Goal: Task Accomplishment & Management: Use online tool/utility

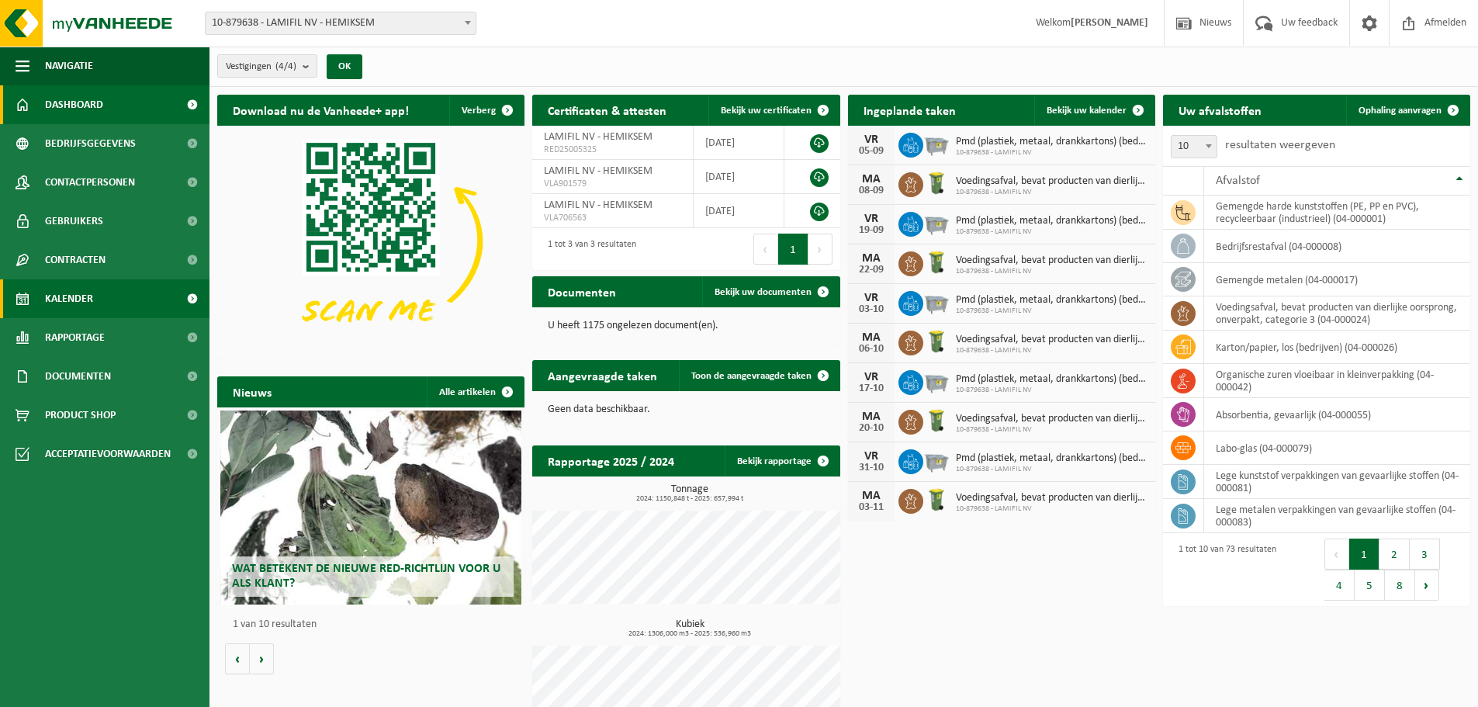
click at [73, 286] on span "Kalender" at bounding box center [69, 298] width 48 height 39
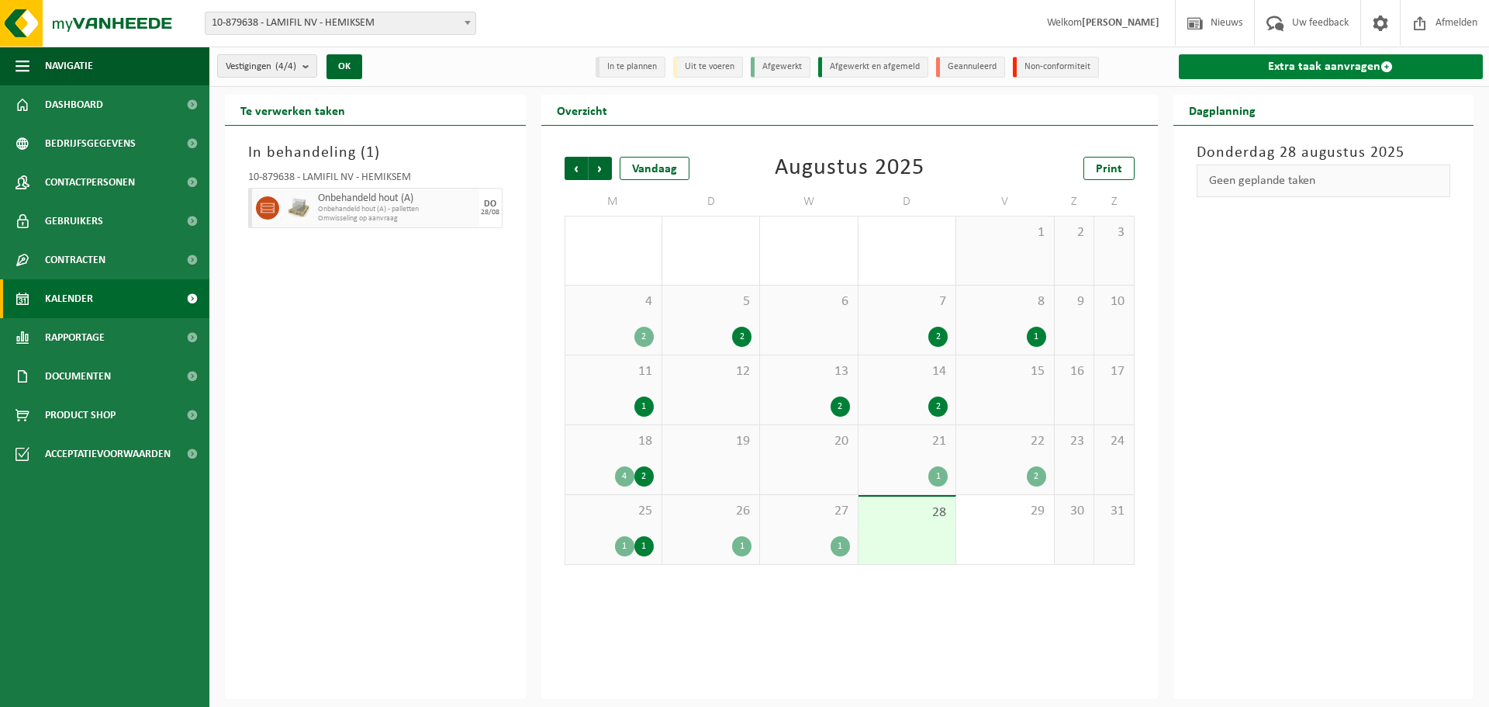
click at [1381, 70] on span at bounding box center [1387, 67] width 12 height 12
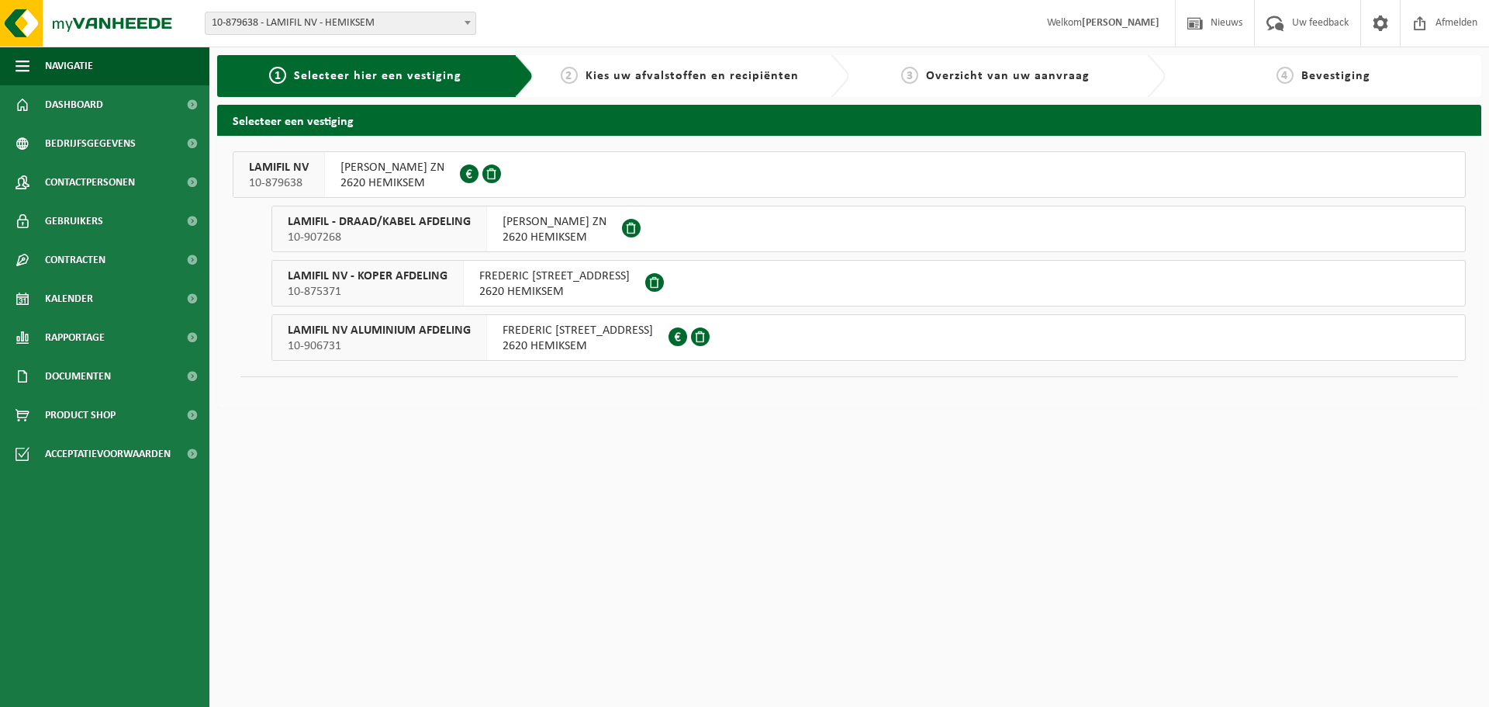
click at [424, 303] on div "LAMIFIL NV - KOPER AFDELING 10-875371" at bounding box center [368, 283] width 192 height 45
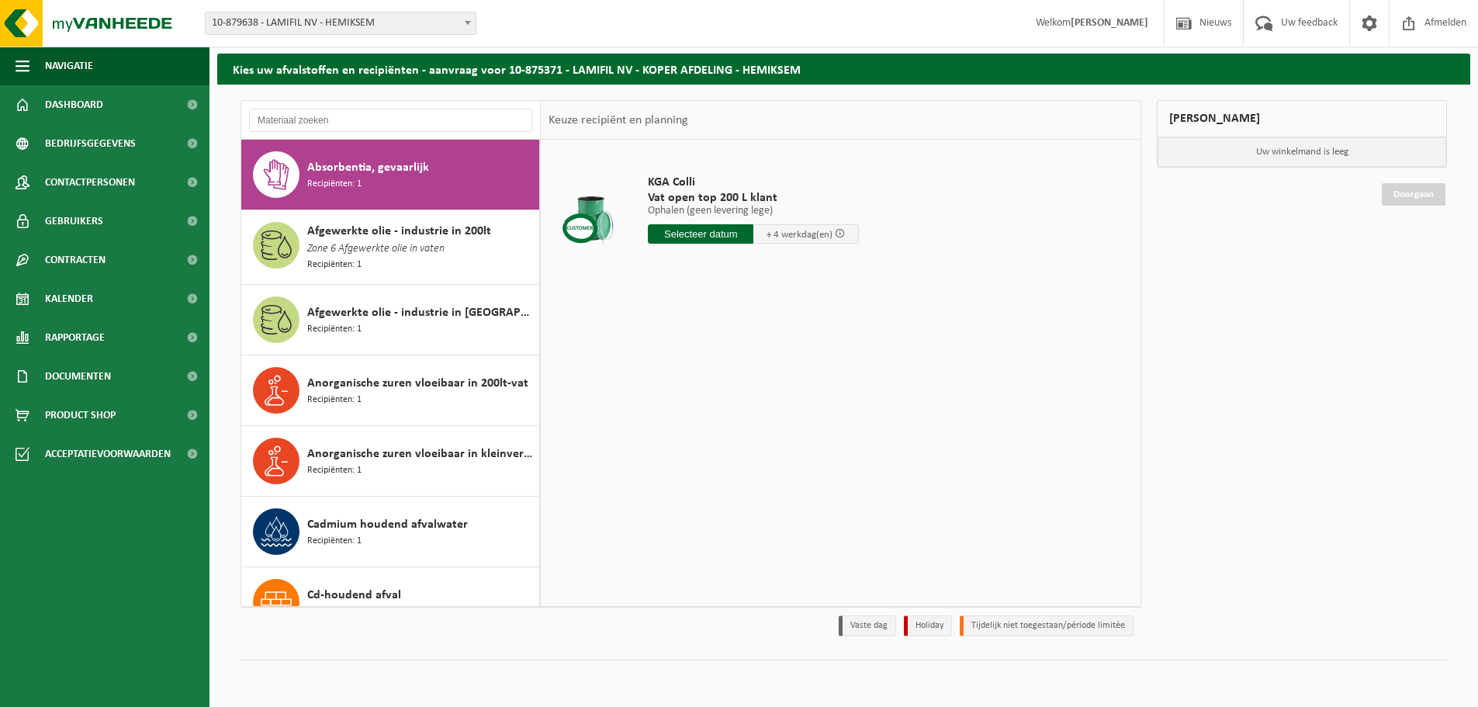
click at [380, 21] on span "10-879638 - LAMIFIL NV - HEMIKSEM" at bounding box center [341, 23] width 270 height 22
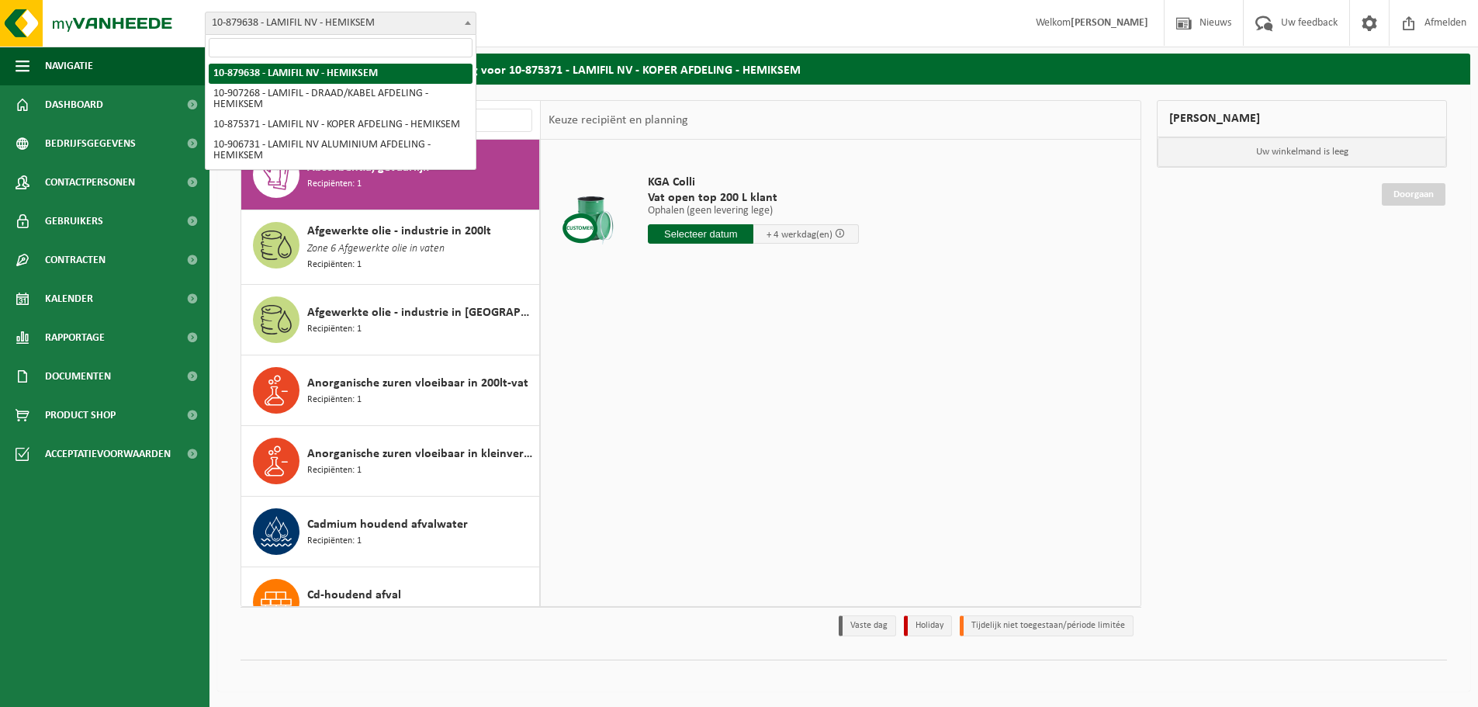
click at [292, 31] on span "10-879638 - LAMIFIL NV - HEMIKSEM" at bounding box center [341, 23] width 270 height 22
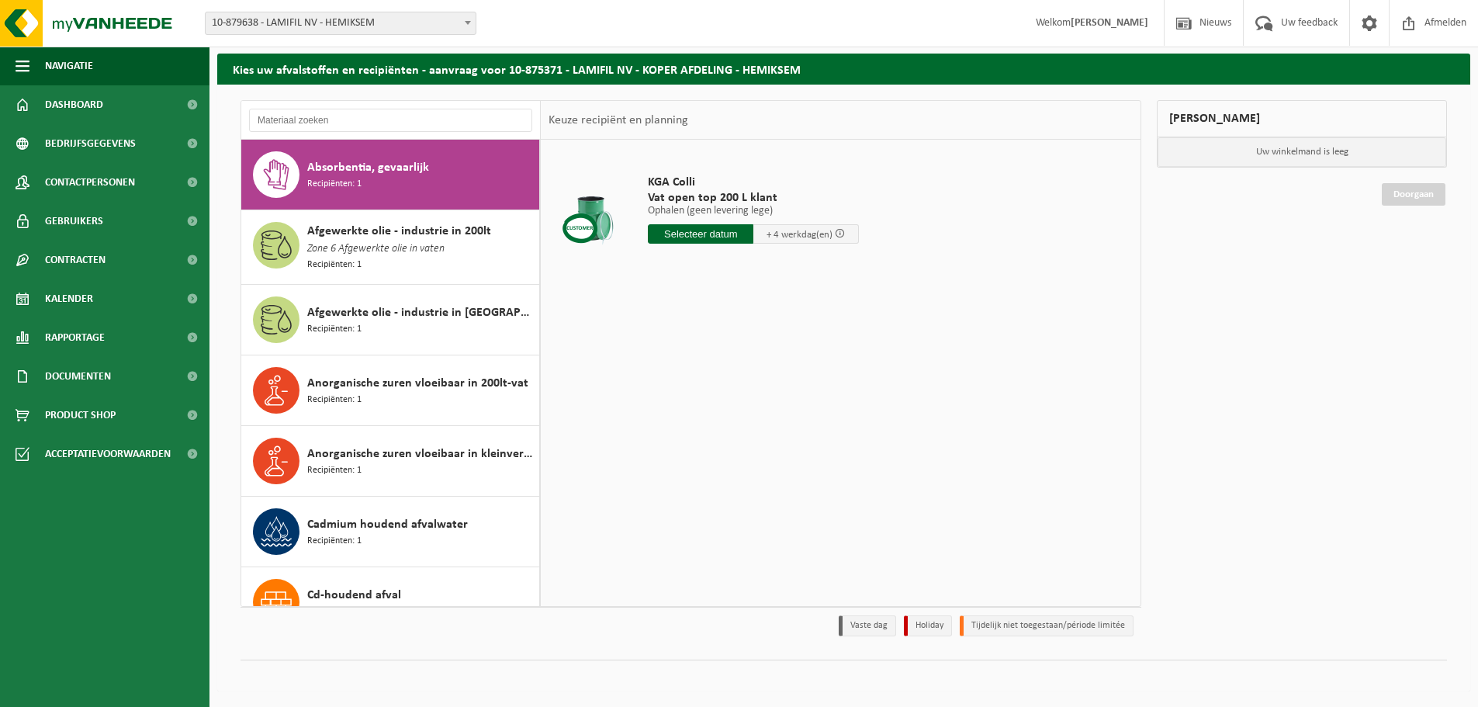
click at [244, 32] on span "10-879638 - LAMIFIL NV - HEMIKSEM" at bounding box center [341, 23] width 270 height 22
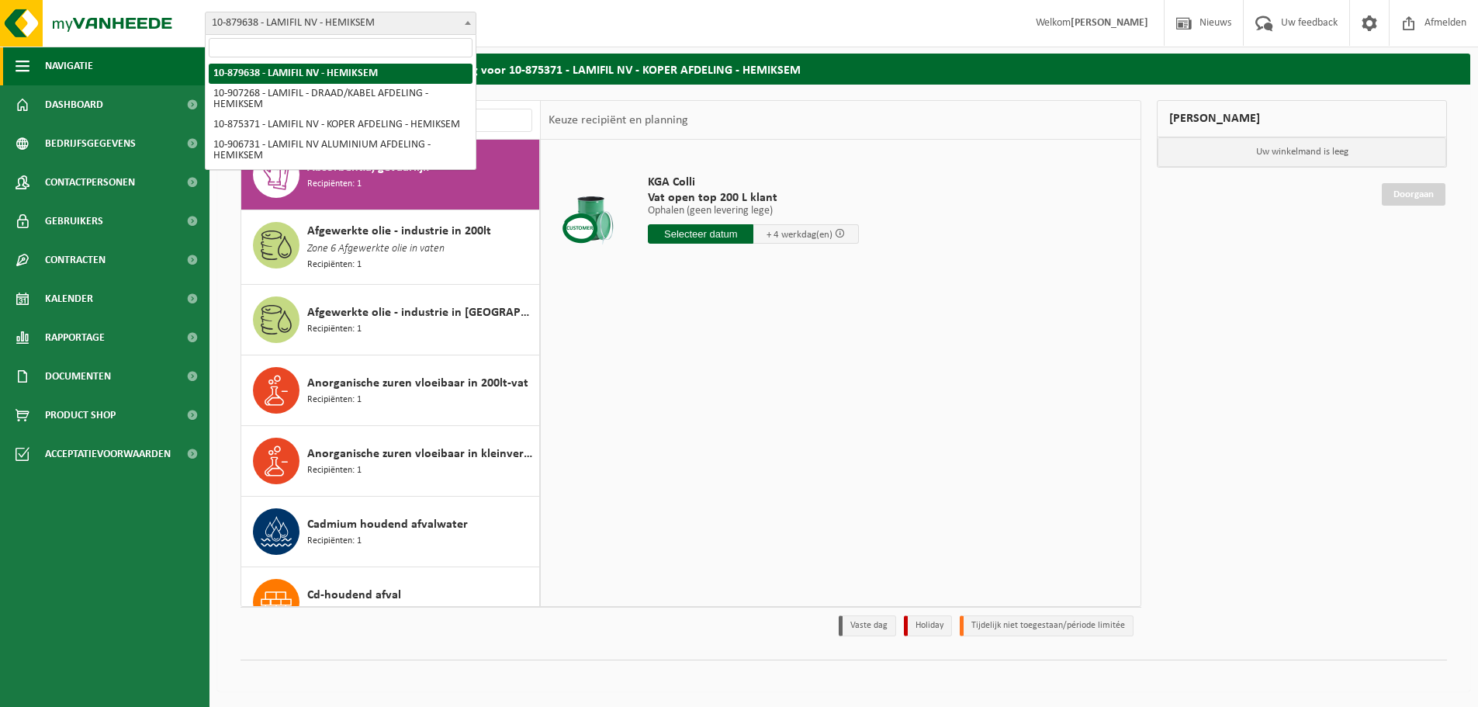
click at [112, 72] on button "Navigatie" at bounding box center [104, 66] width 209 height 39
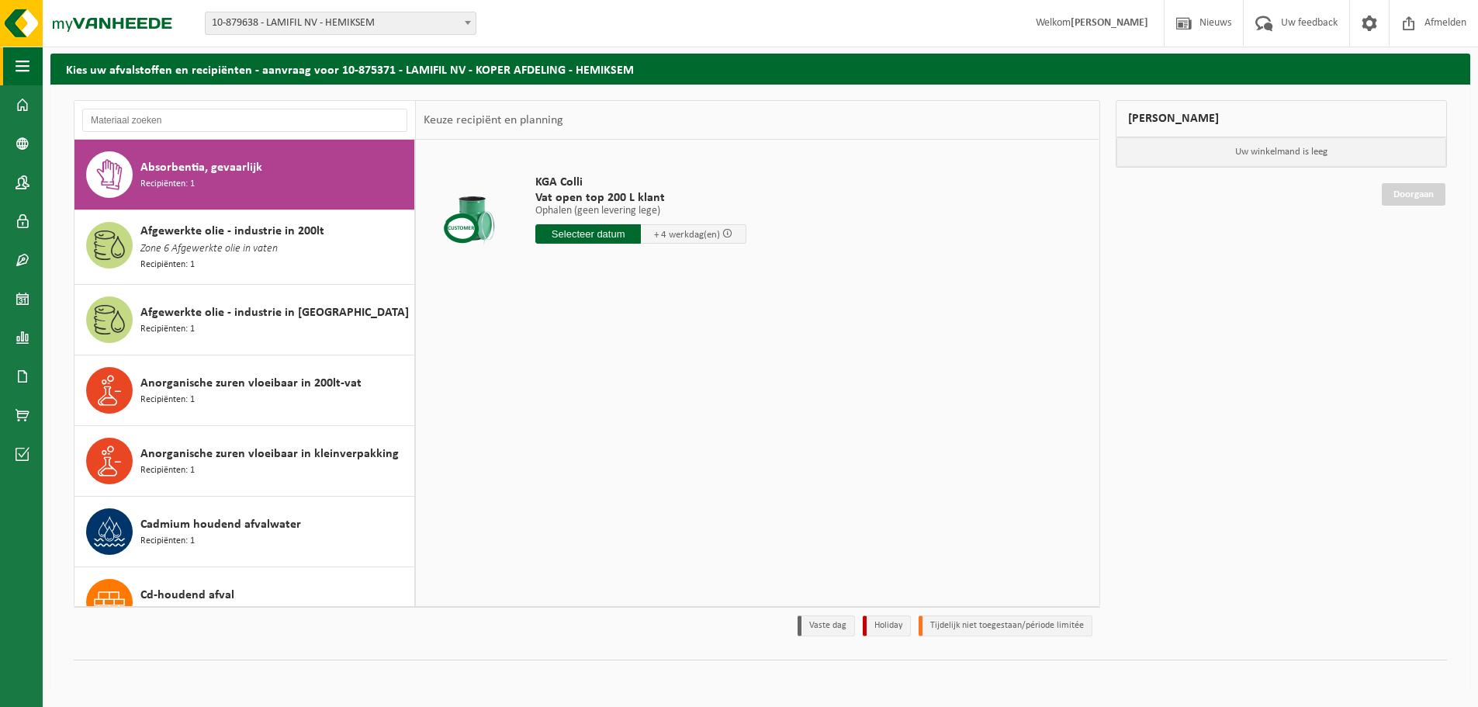
click at [20, 63] on span "button" at bounding box center [23, 66] width 14 height 39
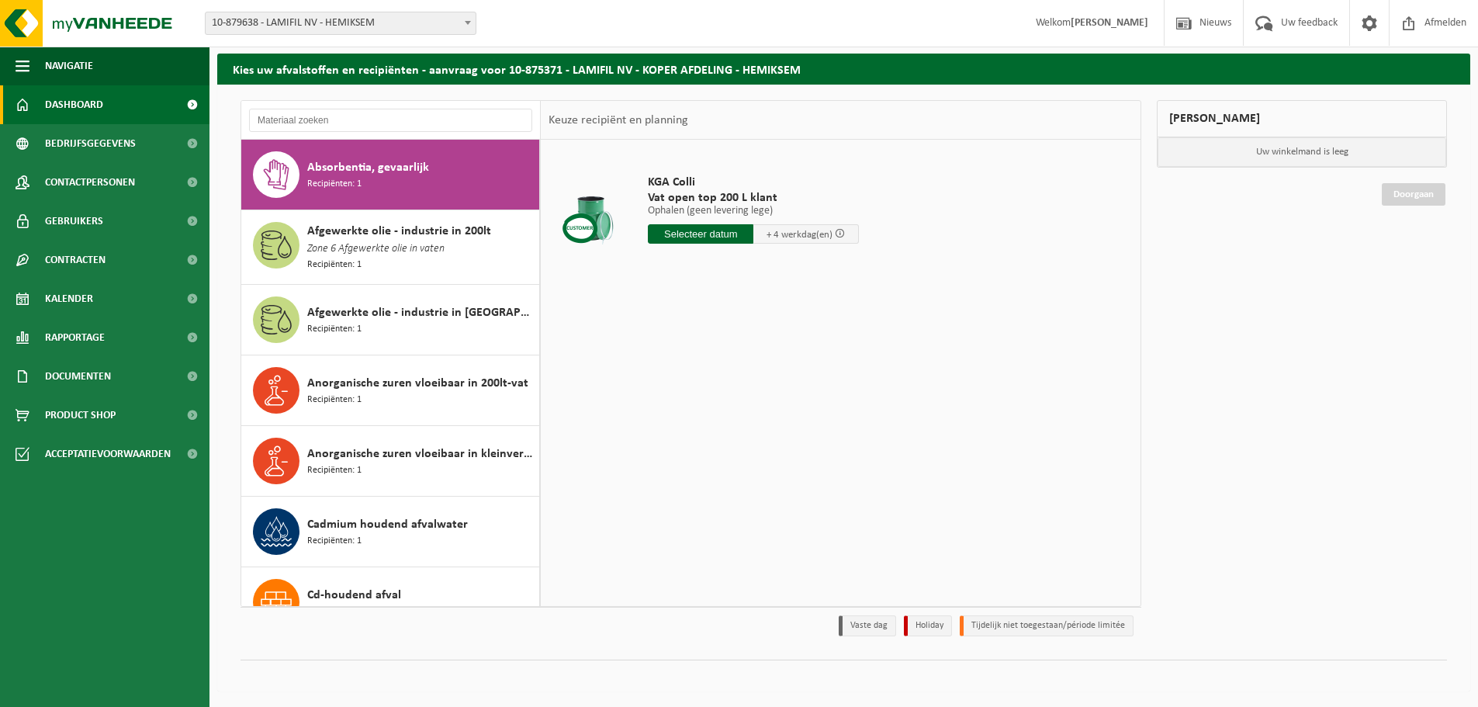
click at [61, 101] on span "Dashboard" at bounding box center [74, 104] width 58 height 39
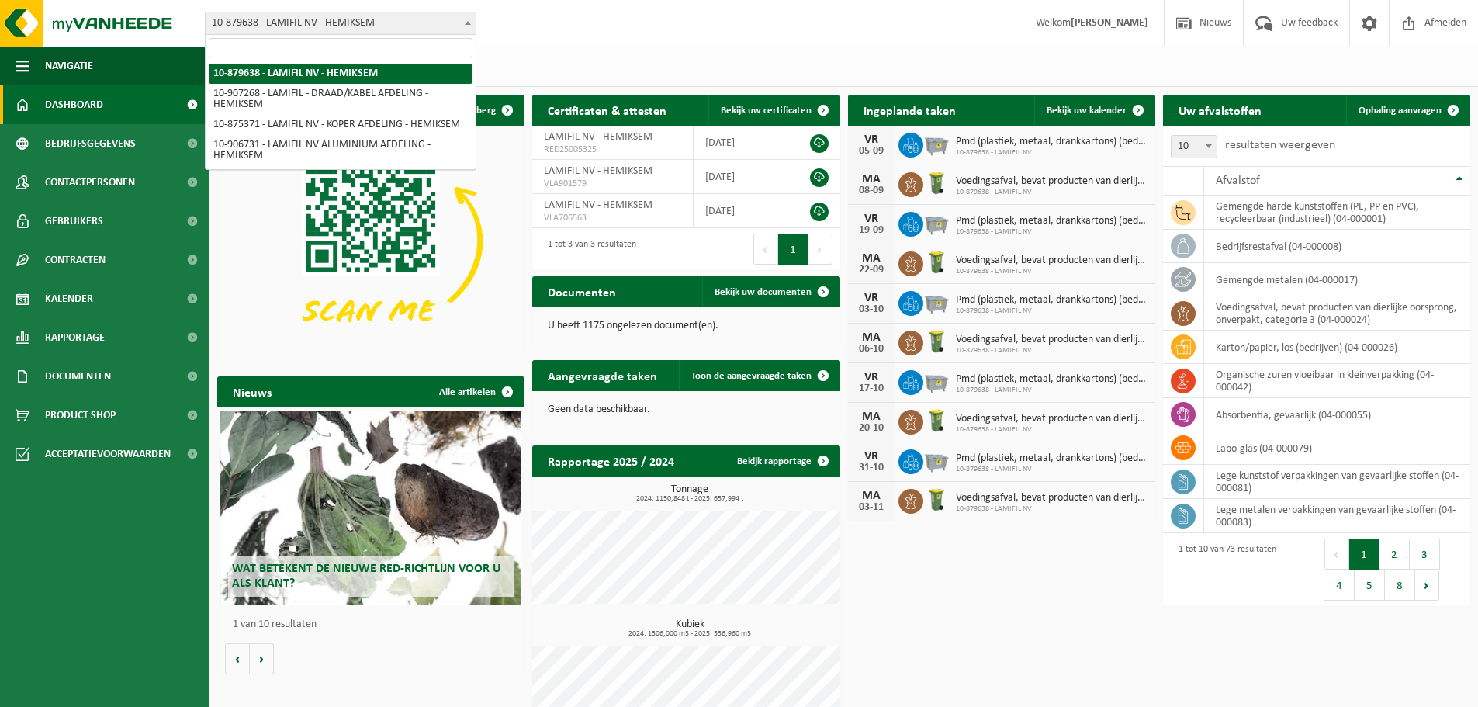
click at [320, 29] on span "10-879638 - LAMIFIL NV - HEMIKSEM" at bounding box center [341, 23] width 270 height 22
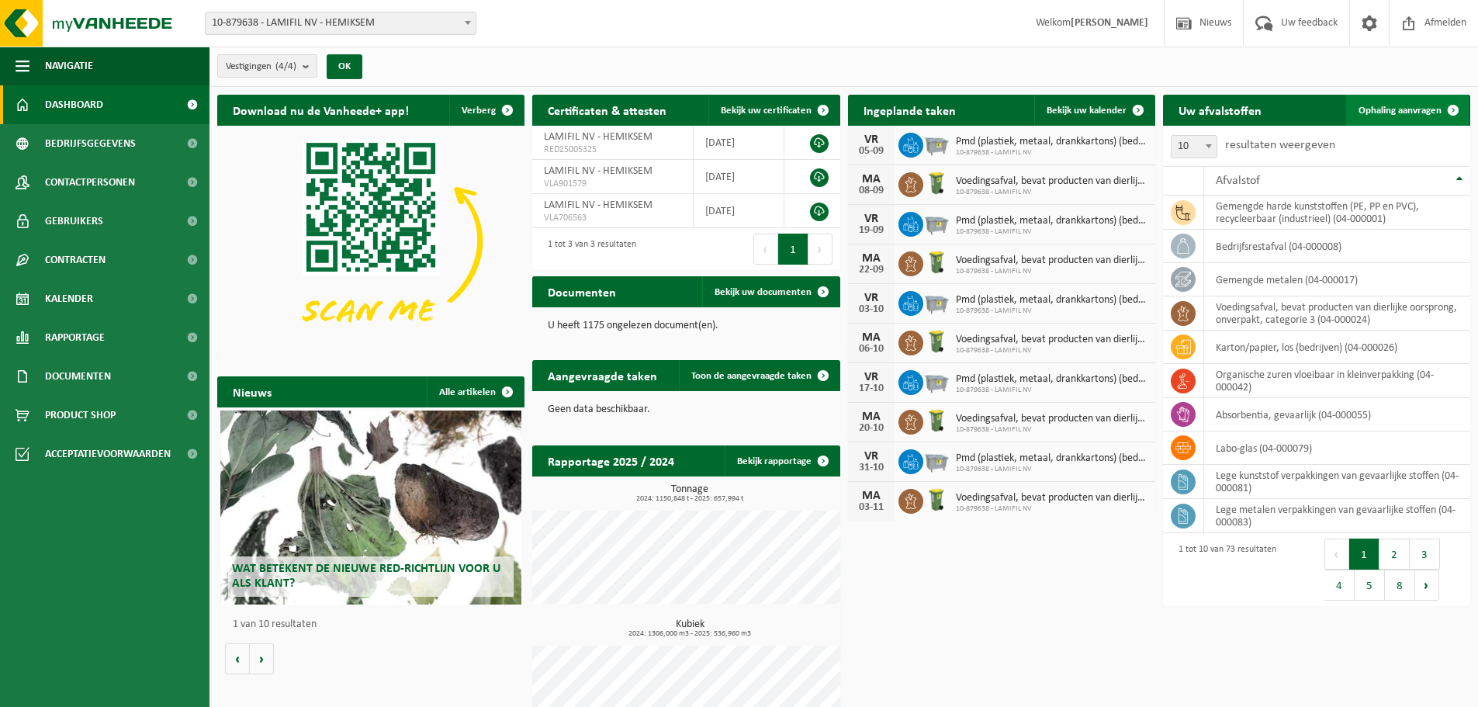
click at [1402, 112] on span "Ophaling aanvragen" at bounding box center [1399, 110] width 83 height 10
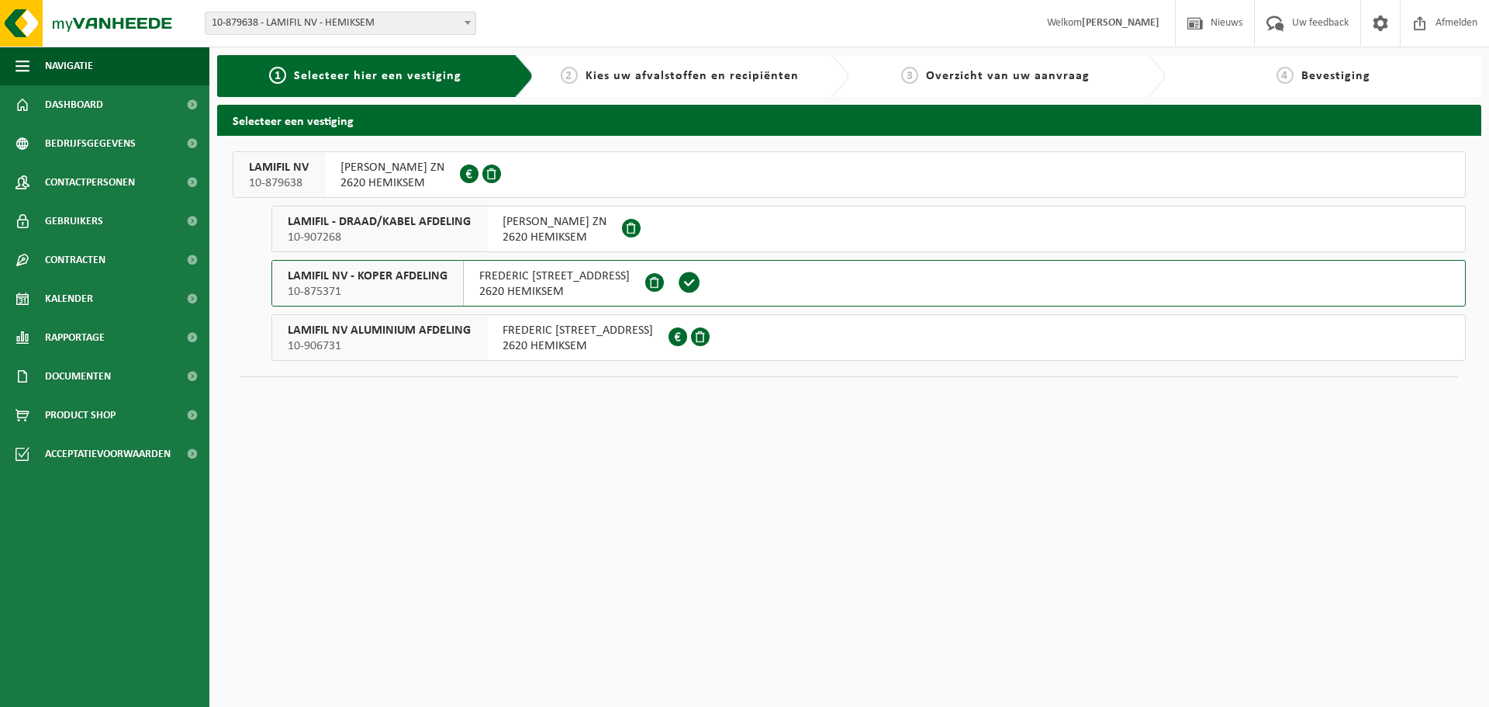
click at [308, 160] on span "LAMIFIL NV" at bounding box center [279, 168] width 60 height 16
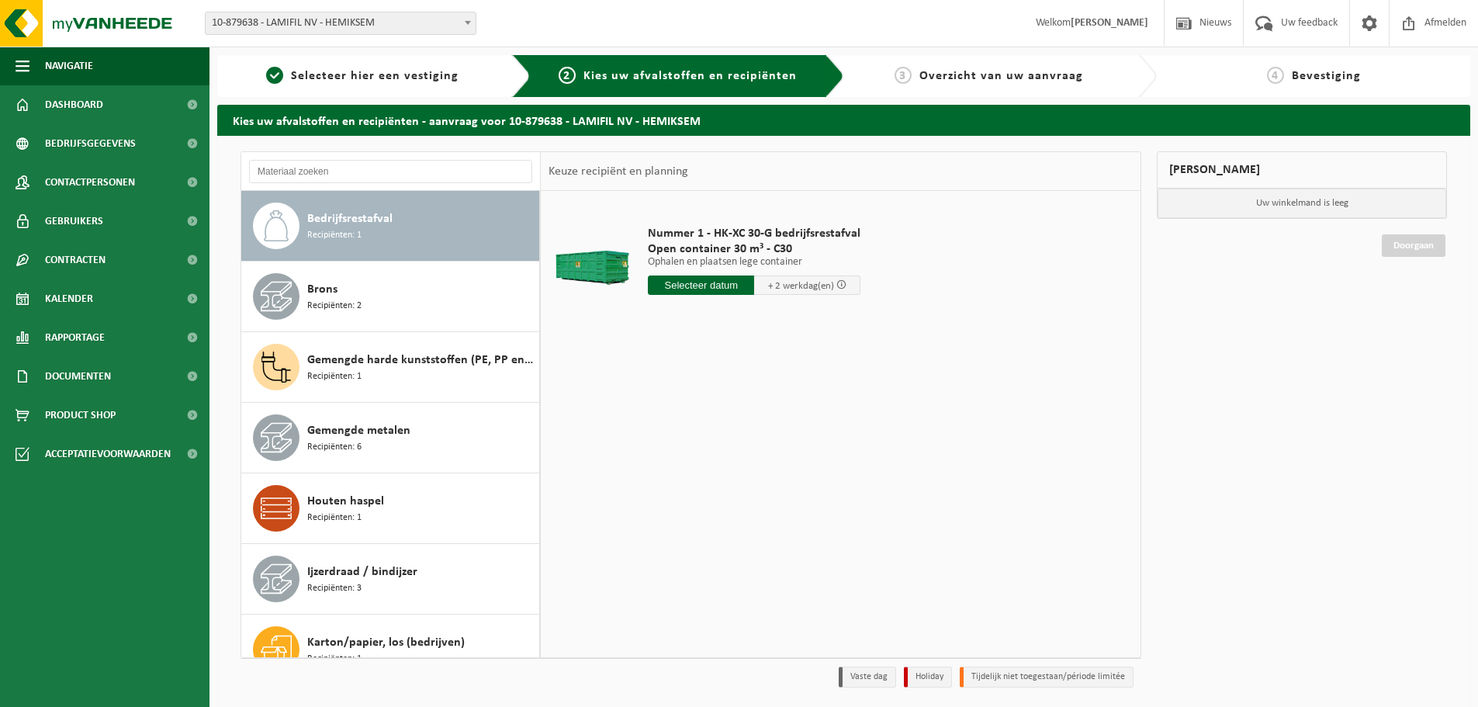
drag, startPoint x: 401, startPoint y: 255, endPoint x: 393, endPoint y: 258, distance: 8.1
click at [401, 258] on div "Bedrijfsrestafval Recipiënten: 1" at bounding box center [390, 226] width 299 height 70
click at [707, 279] on input "text" at bounding box center [701, 284] width 106 height 19
click at [773, 483] on div "29" at bounding box center [771, 472] width 27 height 25
type input "Van 2025-08-29"
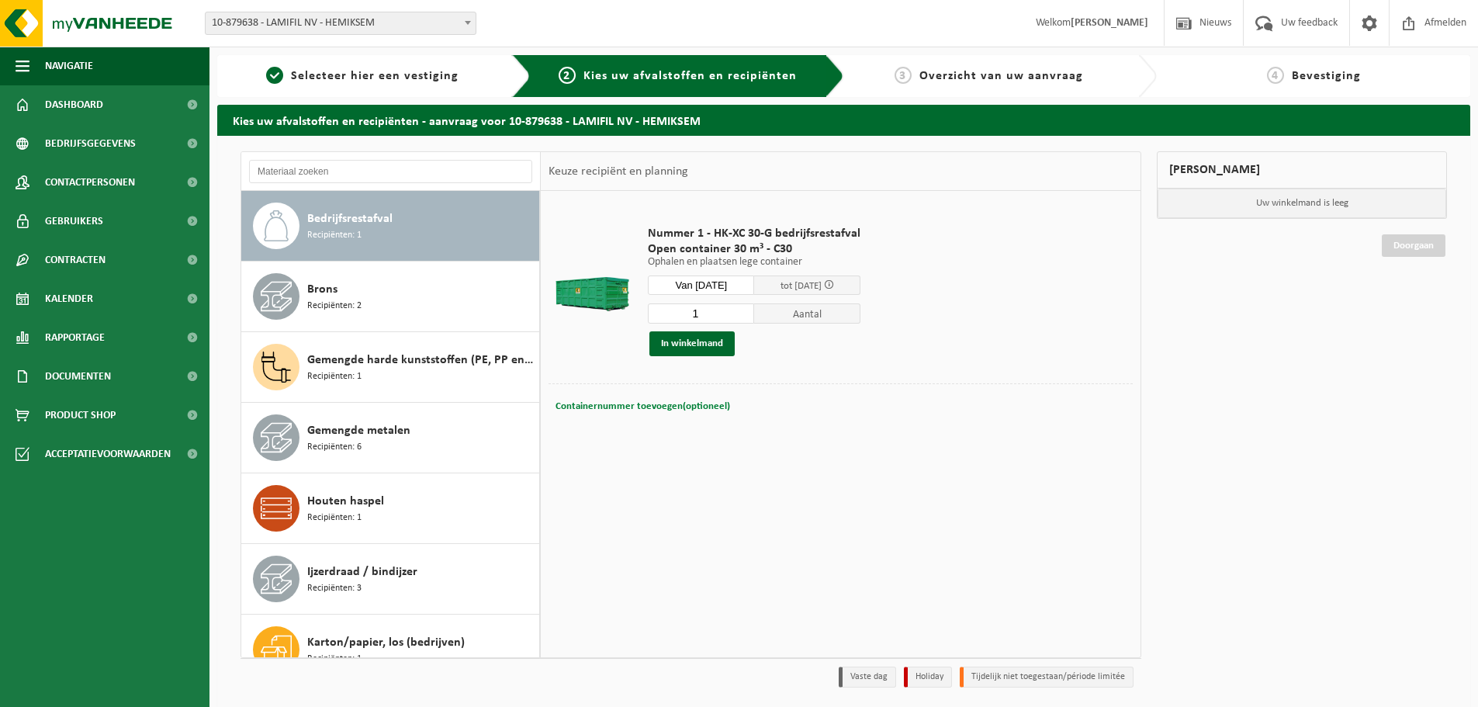
click at [656, 405] on span "Containernummer toevoegen(optioneel)" at bounding box center [642, 406] width 175 height 10
type input "C30-492"
click at [693, 356] on div "Nummer 1 - HK-XC 30-G bedrijfsrestafval Open container 30 m³ - C30 Ophalen en p…" at bounding box center [754, 290] width 228 height 161
click at [703, 338] on button "In winkelmand" at bounding box center [691, 343] width 85 height 25
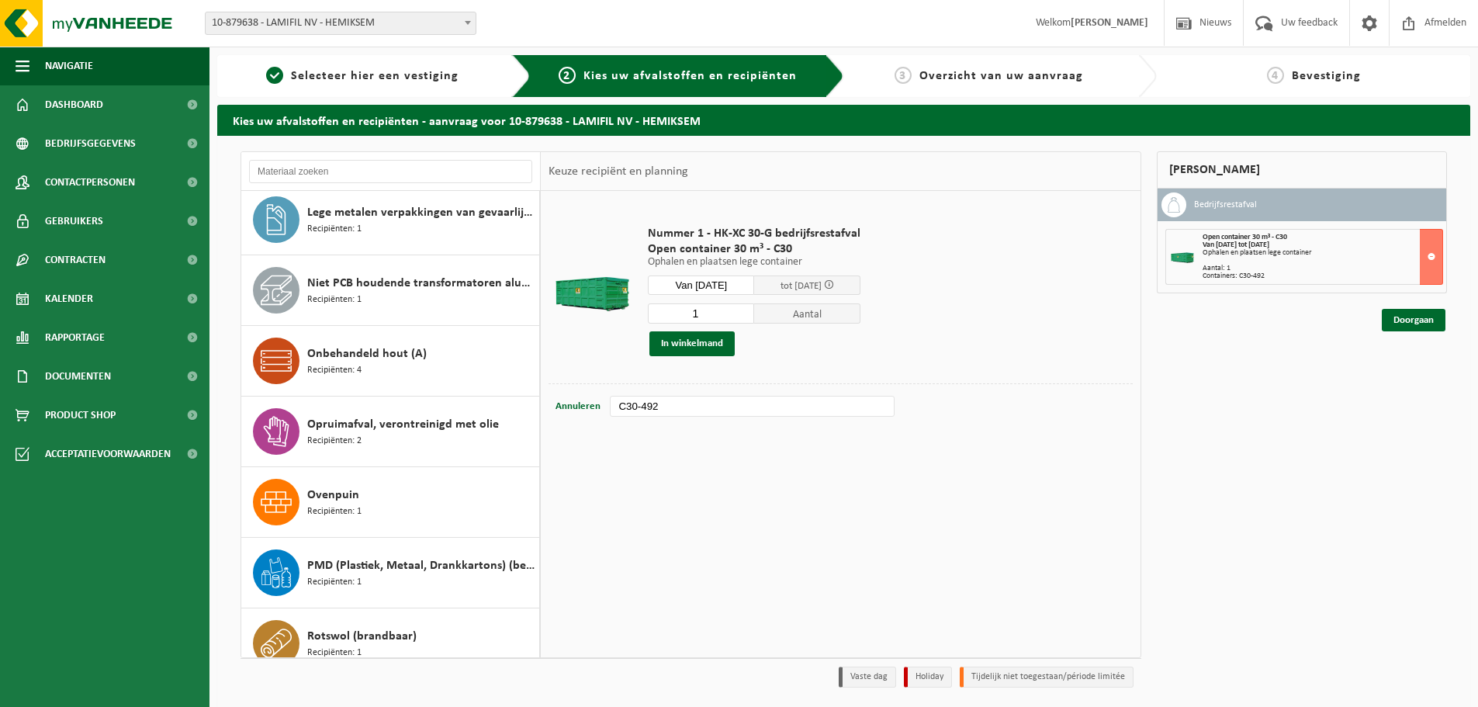
scroll to position [931, 0]
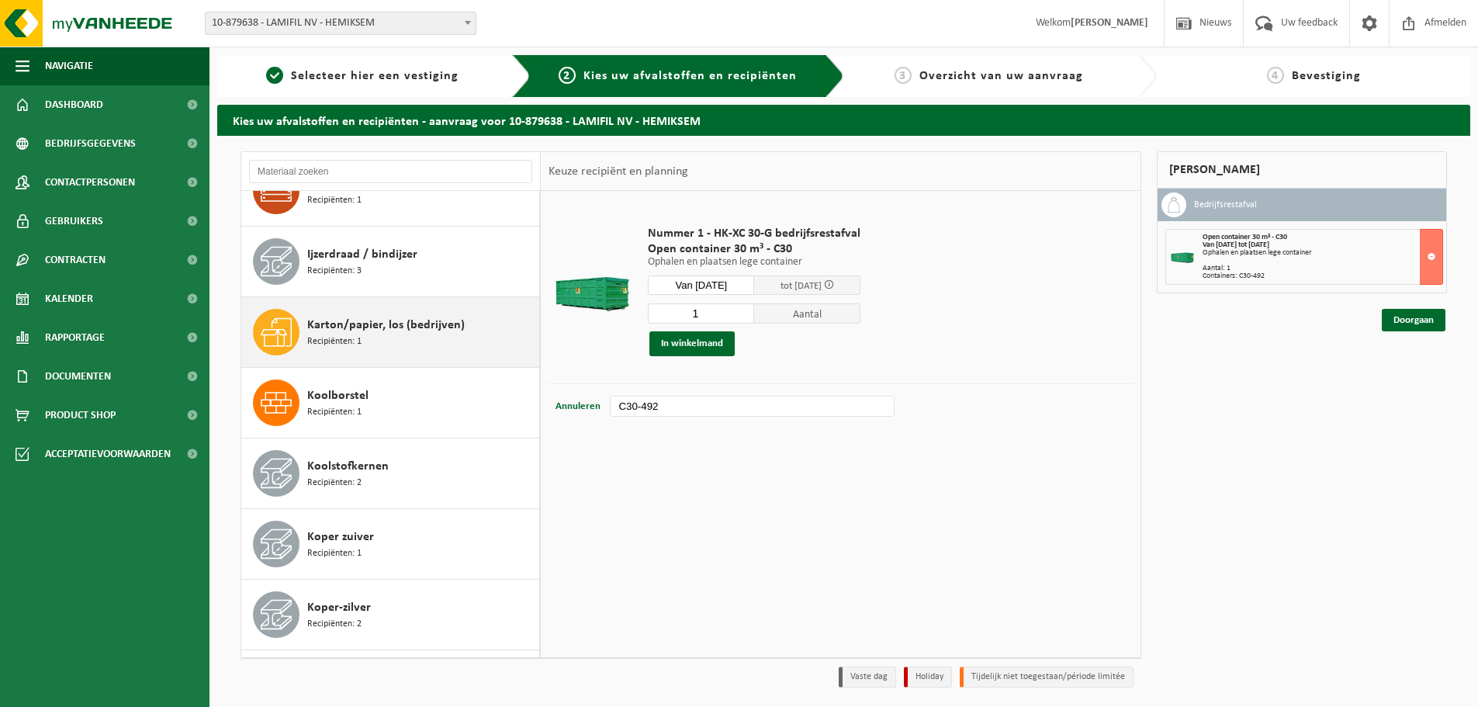
click at [440, 323] on span "Karton/papier, los (bedrijven)" at bounding box center [385, 325] width 157 height 19
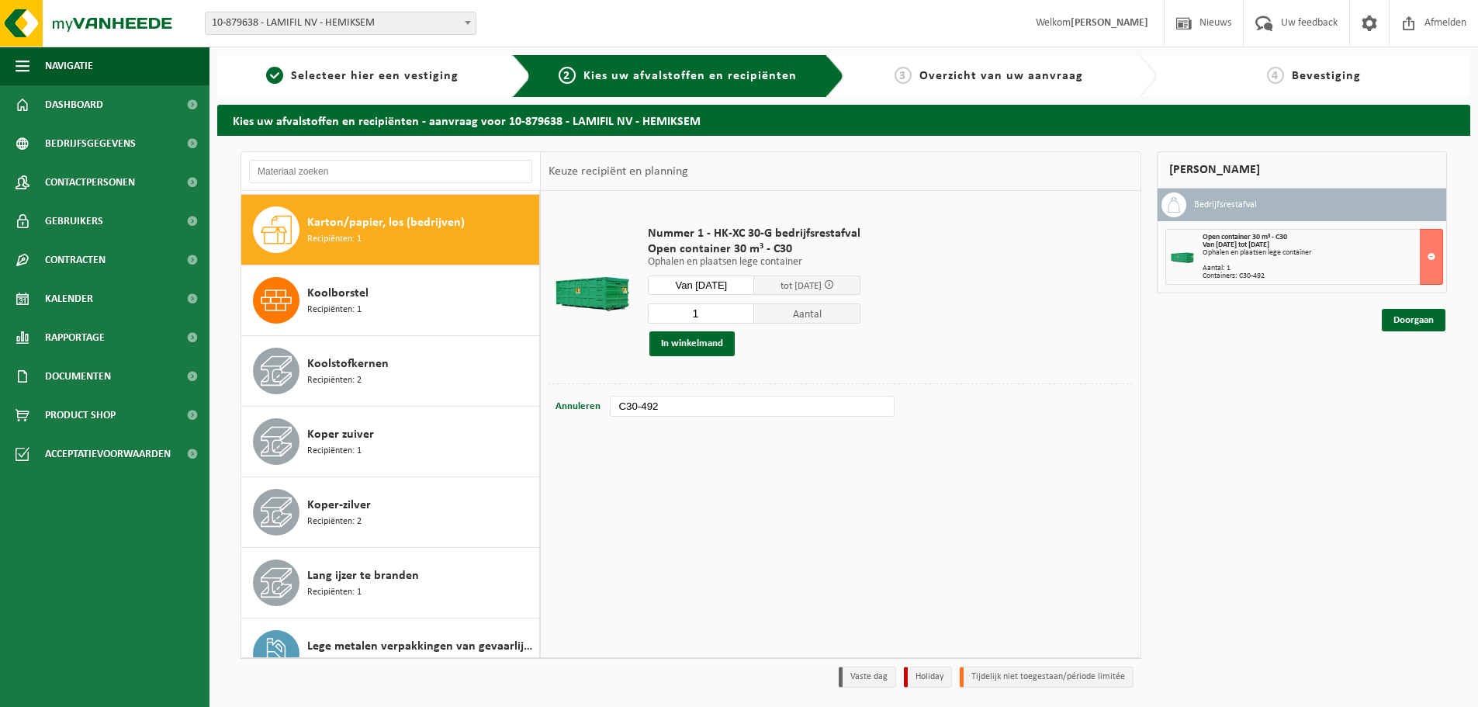
scroll to position [424, 0]
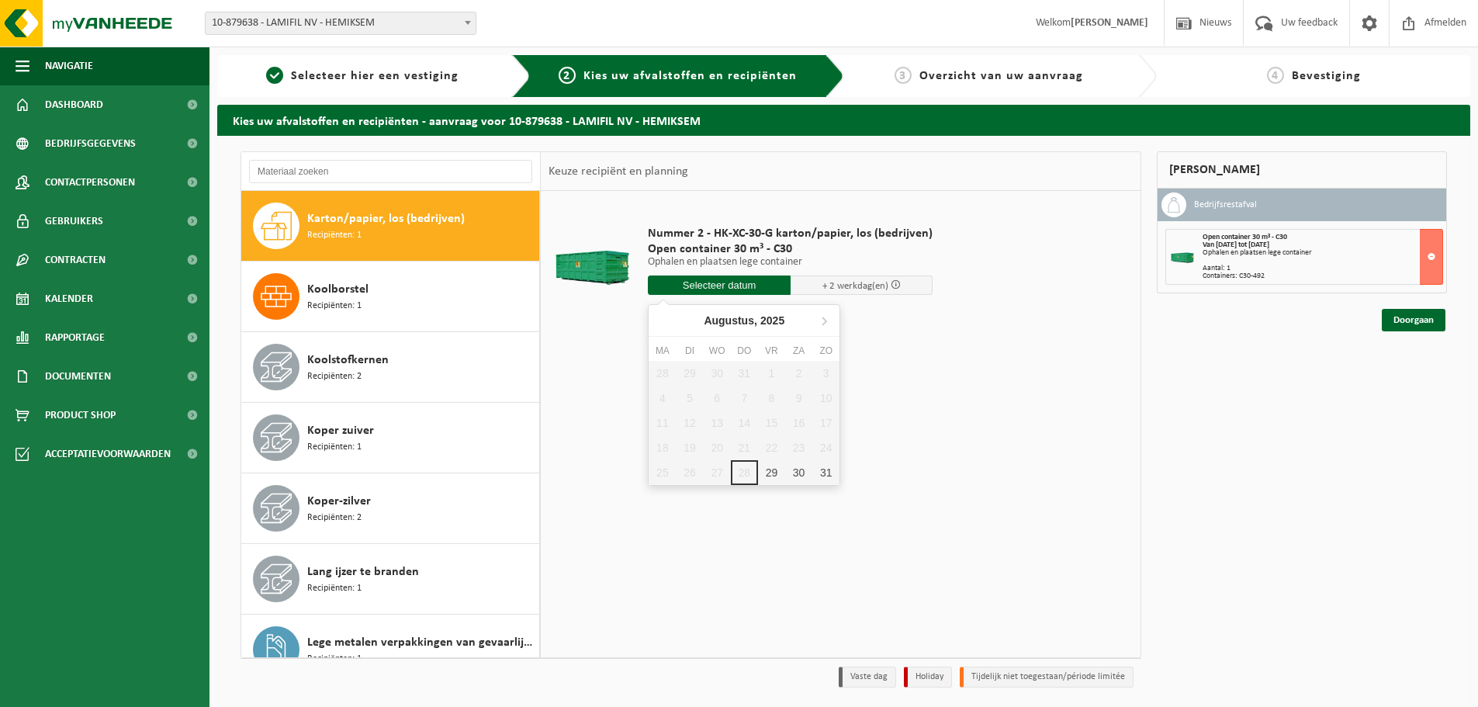
click at [666, 276] on input "text" at bounding box center [719, 284] width 143 height 19
click at [767, 460] on div "29" at bounding box center [771, 472] width 27 height 25
type input "Van 2025-08-29"
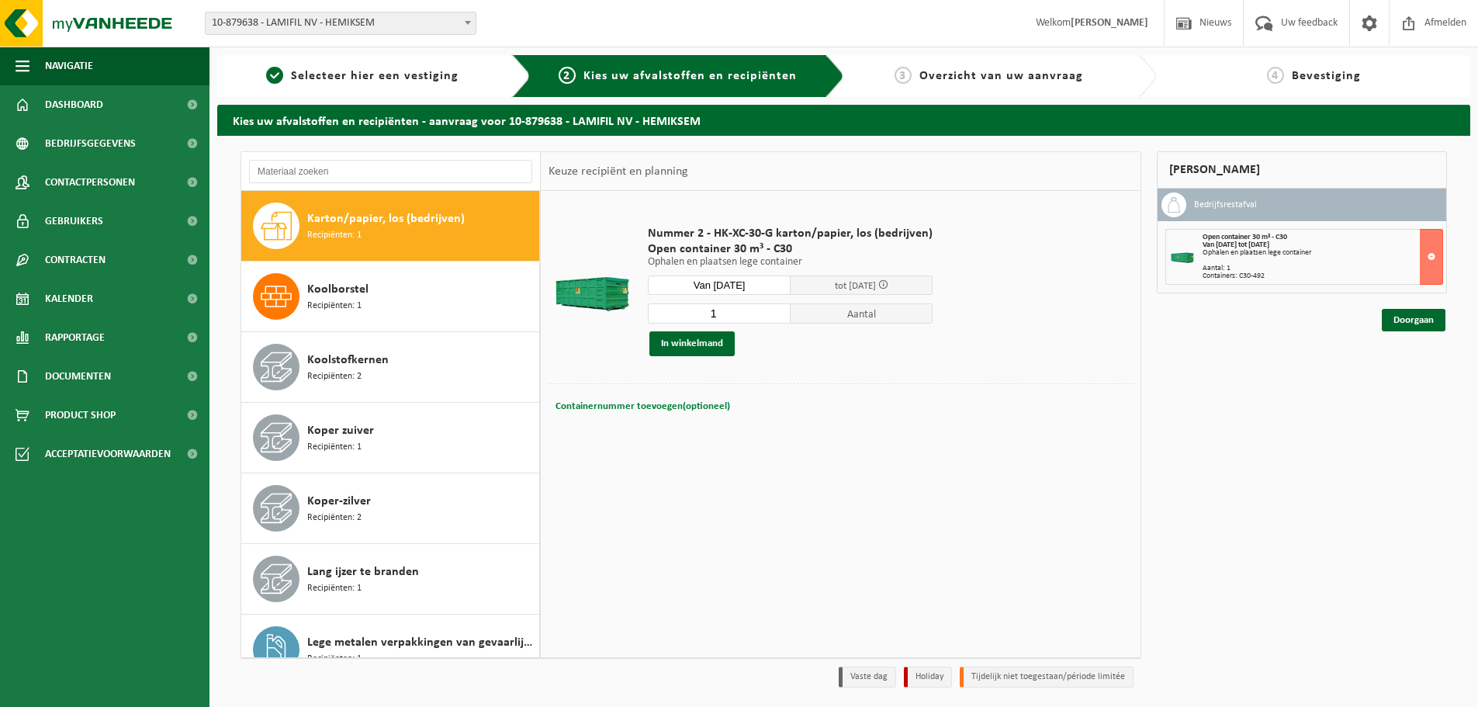
click at [626, 407] on span "Containernummer toevoegen(optioneel)" at bounding box center [642, 406] width 175 height 10
type input "C30-1229"
click at [661, 348] on button "In winkelmand" at bounding box center [691, 343] width 85 height 25
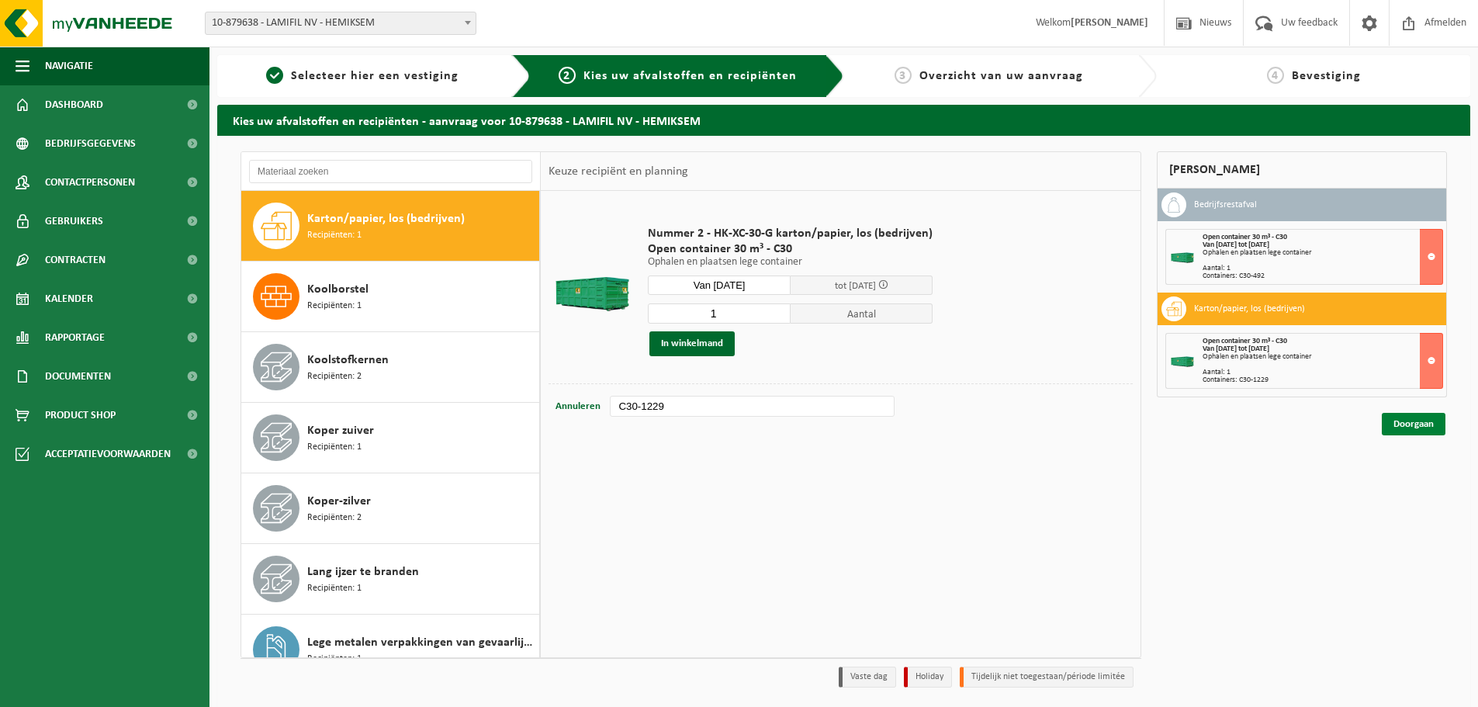
click at [1433, 427] on link "Doorgaan" at bounding box center [1414, 424] width 64 height 22
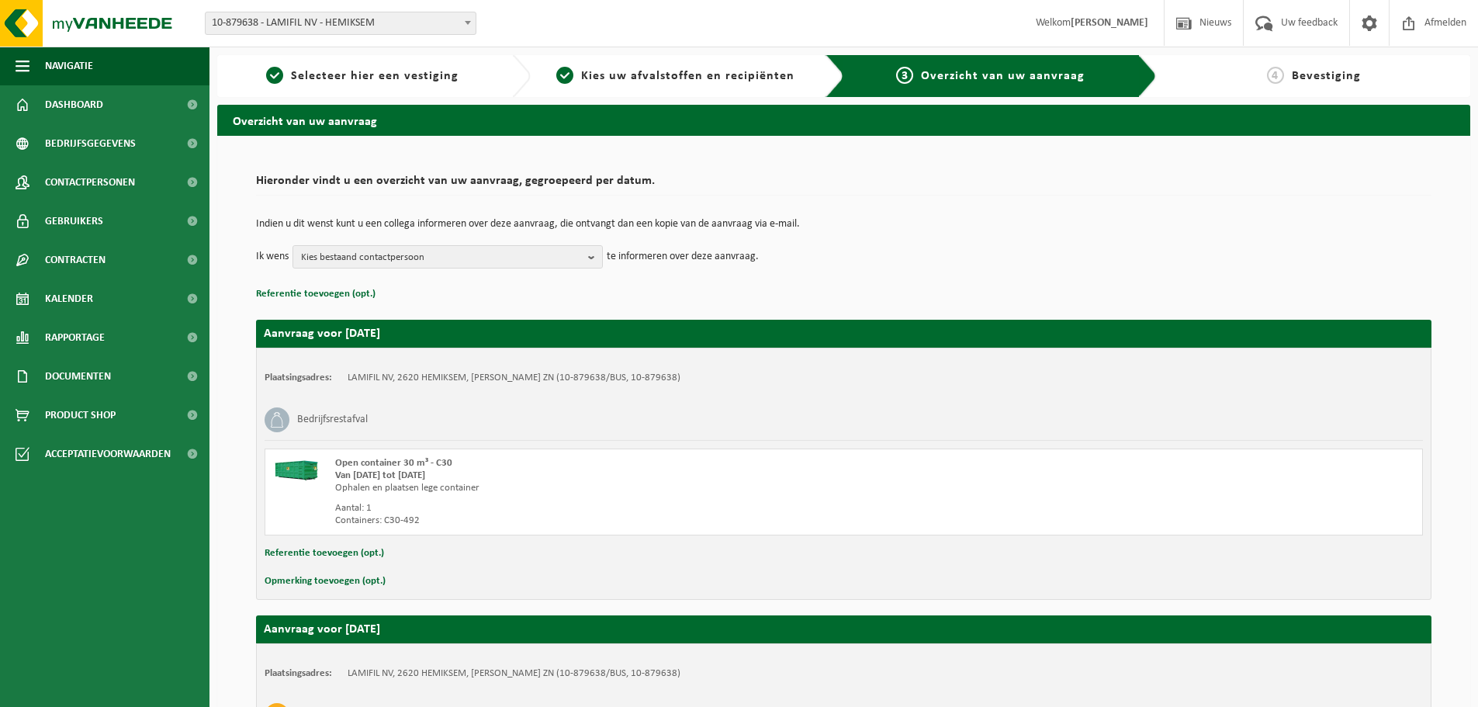
drag, startPoint x: 593, startPoint y: 257, endPoint x: 475, endPoint y: 299, distance: 125.9
click at [593, 256] on b "button" at bounding box center [595, 257] width 14 height 22
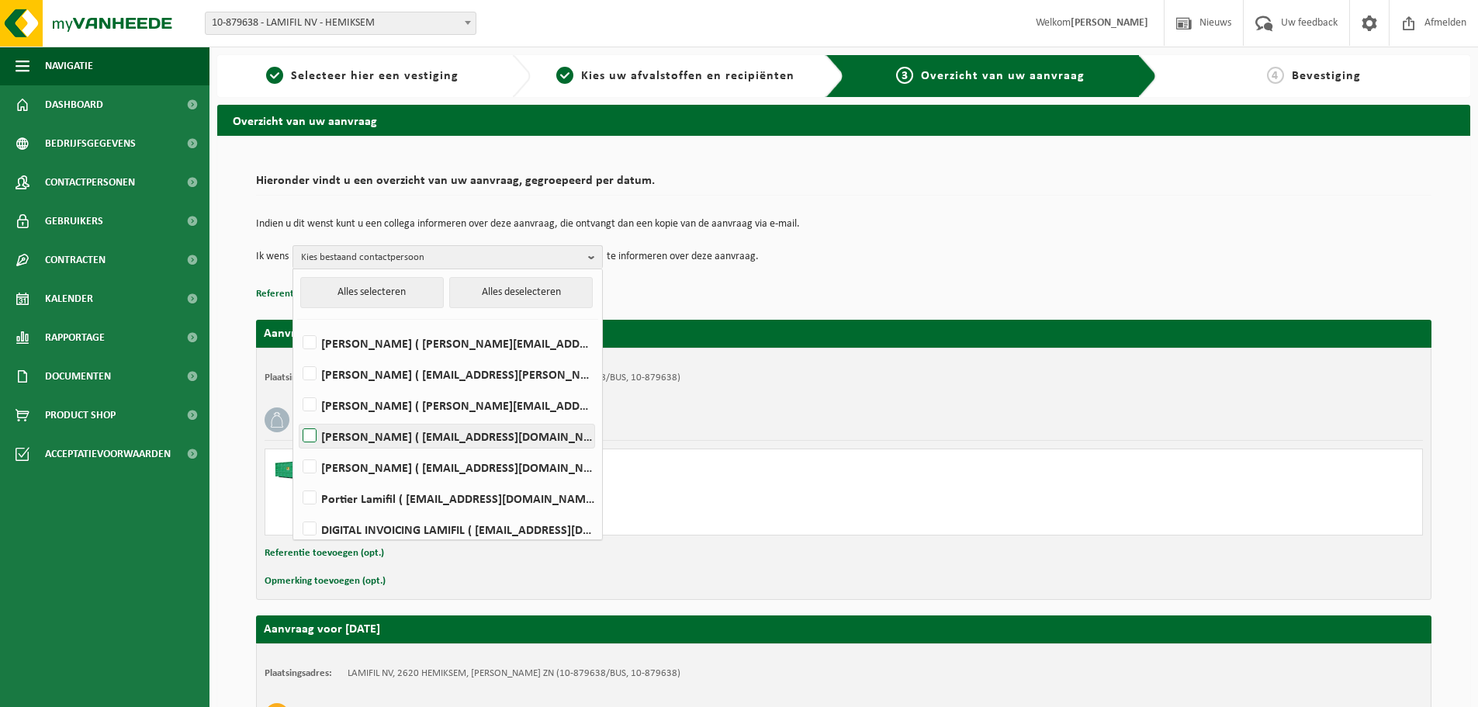
click at [384, 438] on label "[PERSON_NAME] ( [EMAIL_ADDRESS][DOMAIN_NAME] )" at bounding box center [446, 435] width 295 height 23
click at [297, 417] on input "Laurens De Vos ( laurens.devos@lamifil.be )" at bounding box center [296, 416] width 1 height 1
checkbox input "true"
click at [1279, 389] on div "Plaatsingsadres: LAMIFIL NV, 2620 HEMIKSEM, FREDERIK SHEIDLAAN ZN (10-879638/BU…" at bounding box center [843, 474] width 1175 height 252
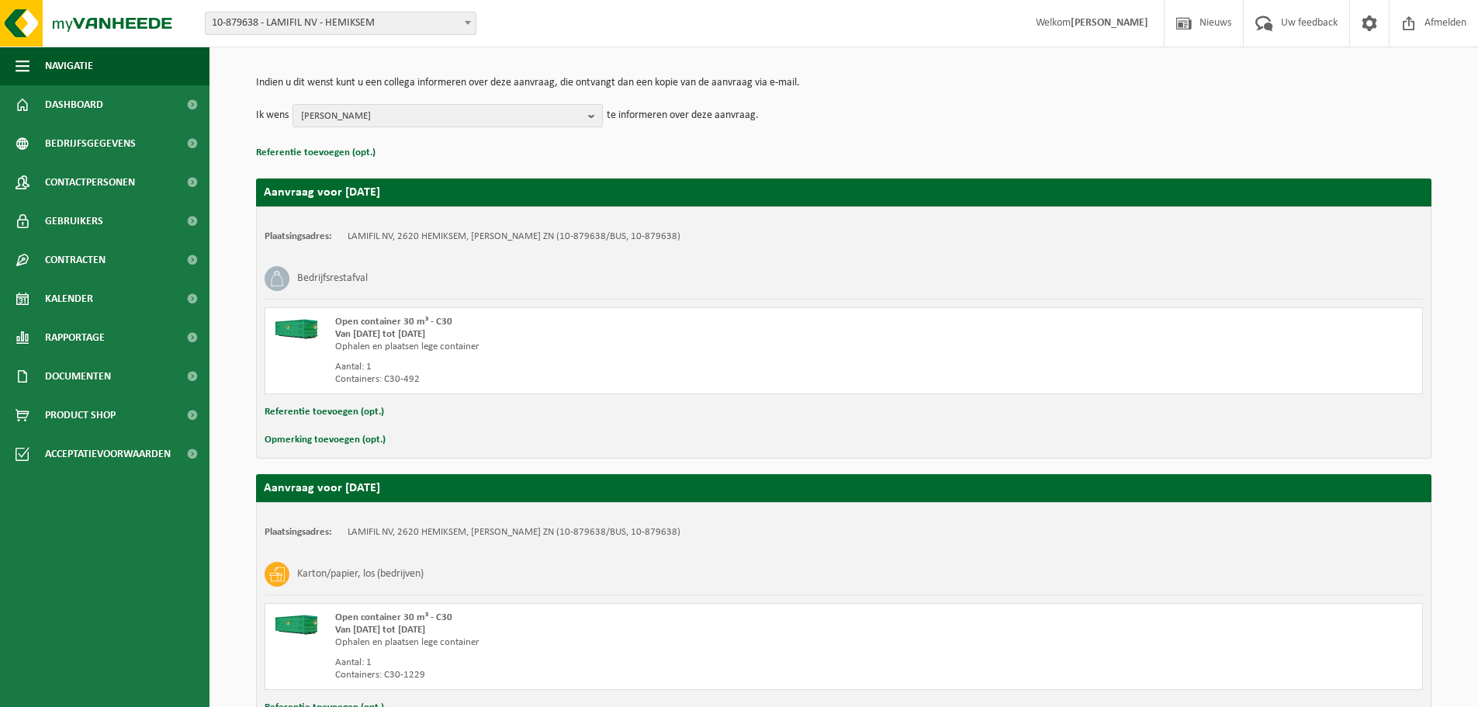
scroll to position [267, 0]
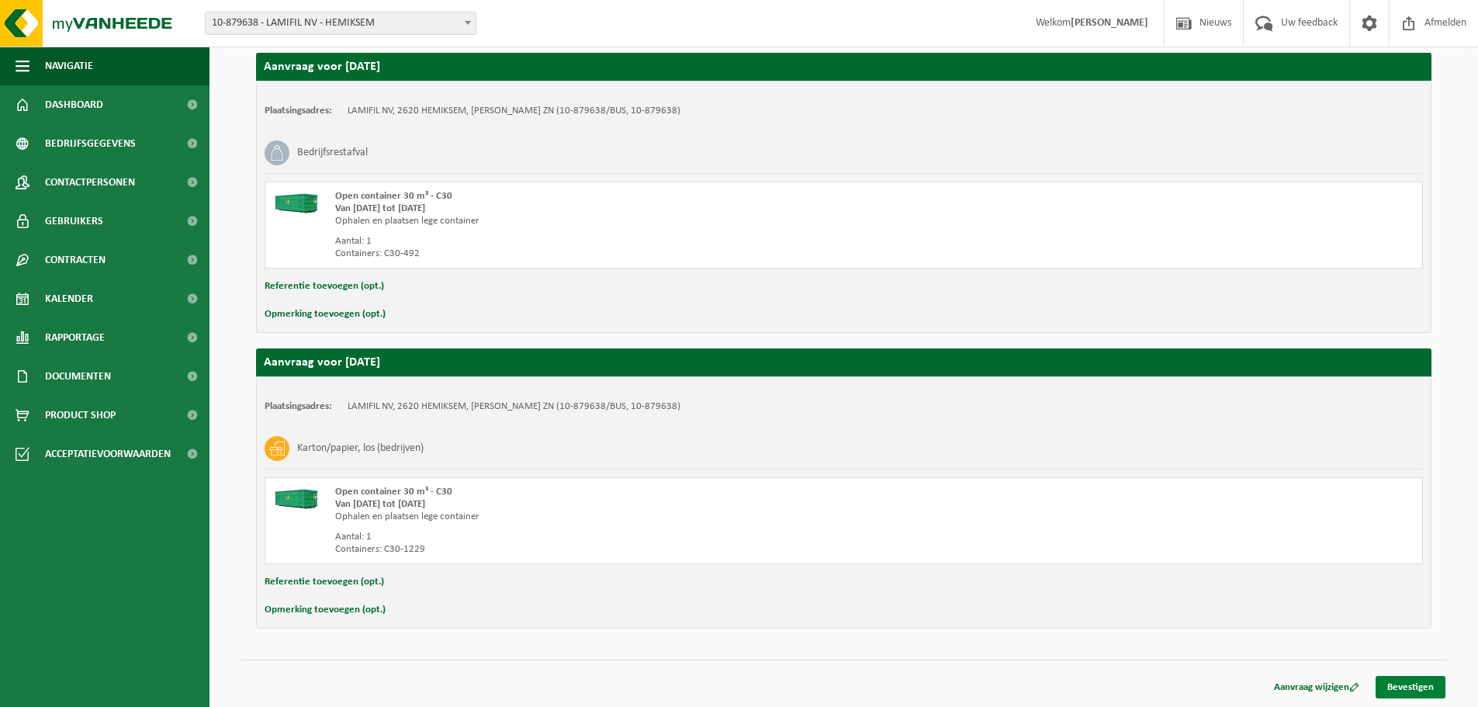
click at [1433, 689] on link "Bevestigen" at bounding box center [1410, 687] width 70 height 22
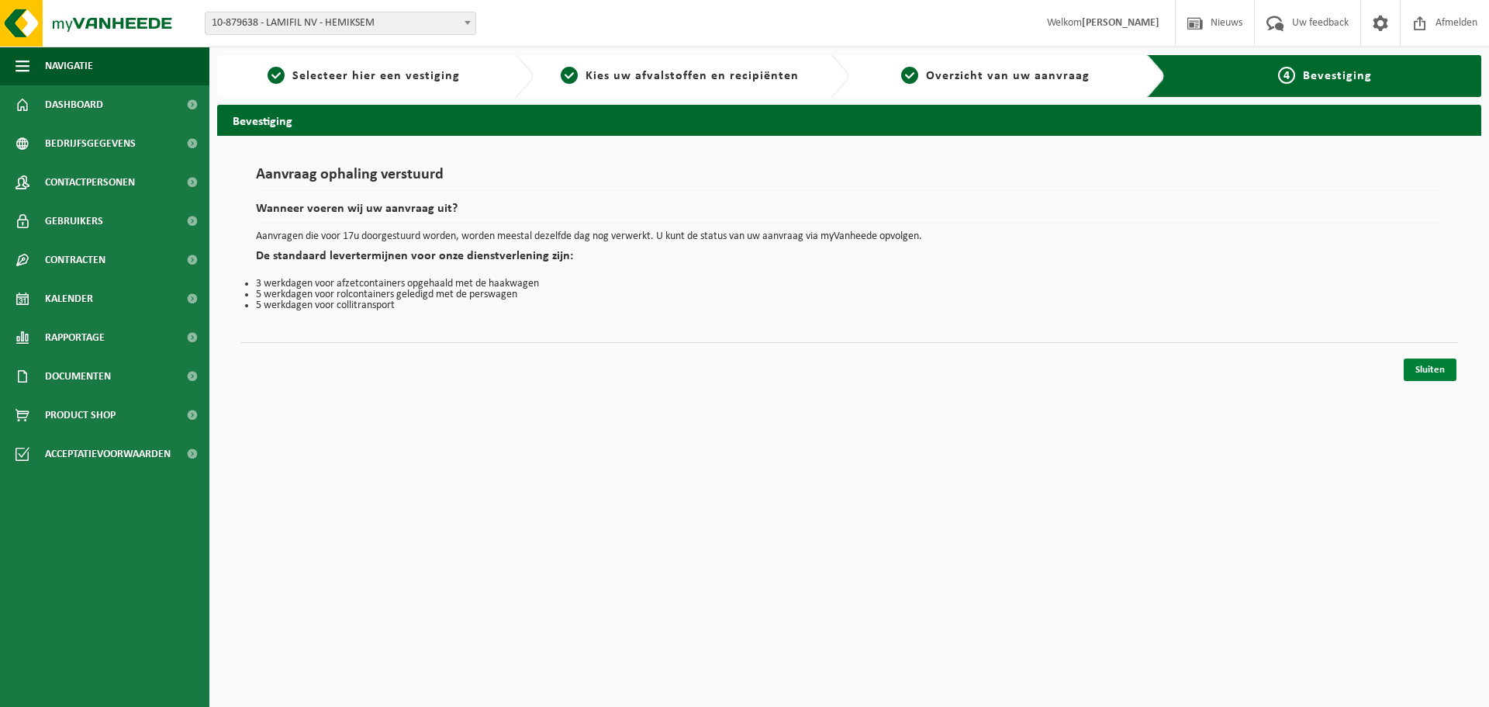
click at [1441, 361] on link "Sluiten" at bounding box center [1430, 369] width 53 height 22
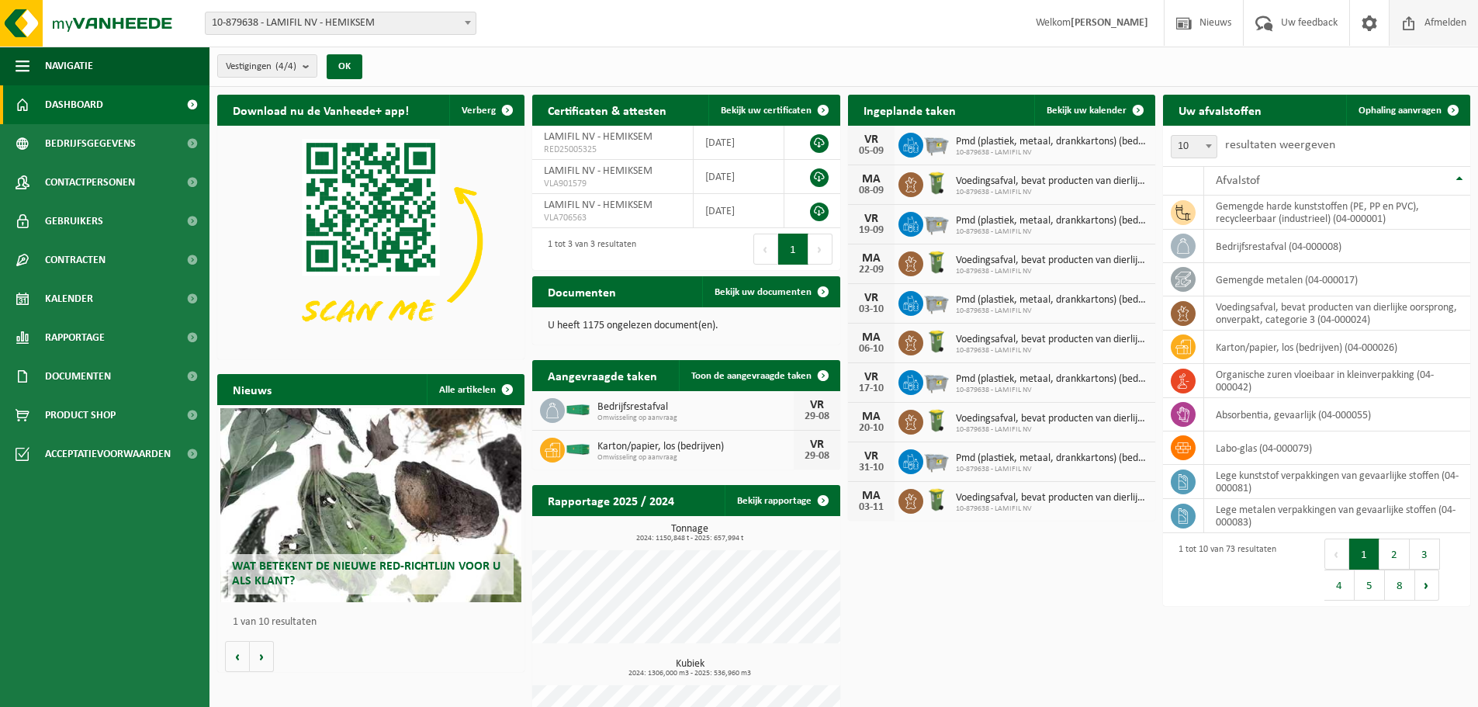
click at [1444, 19] on span "Afmelden" at bounding box center [1445, 23] width 50 height 46
